Goal: Task Accomplishment & Management: Manage account settings

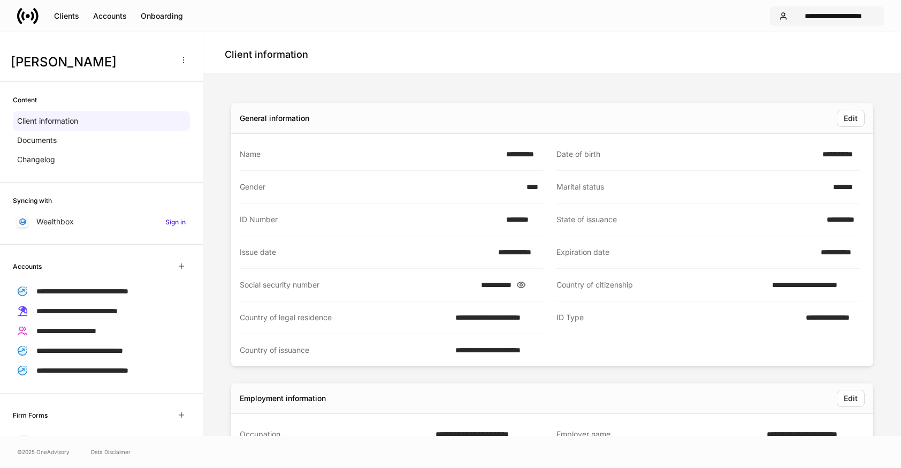
scroll to position [160, 0]
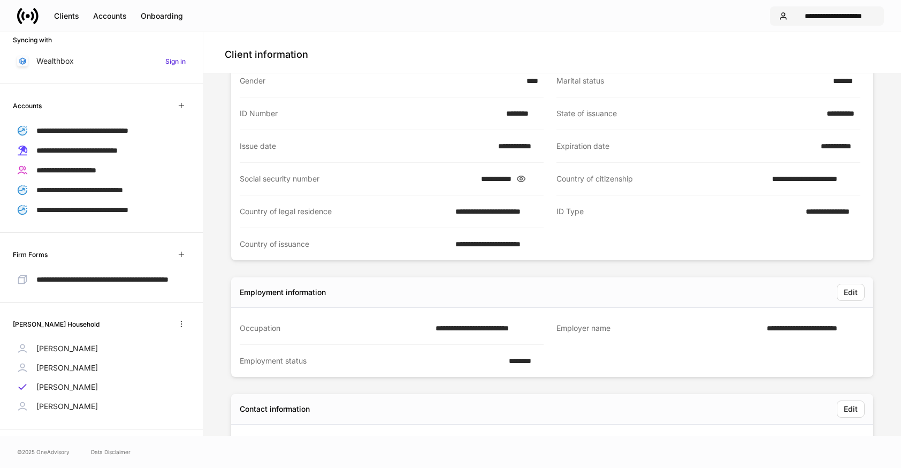
click at [860, 16] on div "**********" at bounding box center [833, 16] width 83 height 11
